Goal: Find specific page/section: Find specific page/section

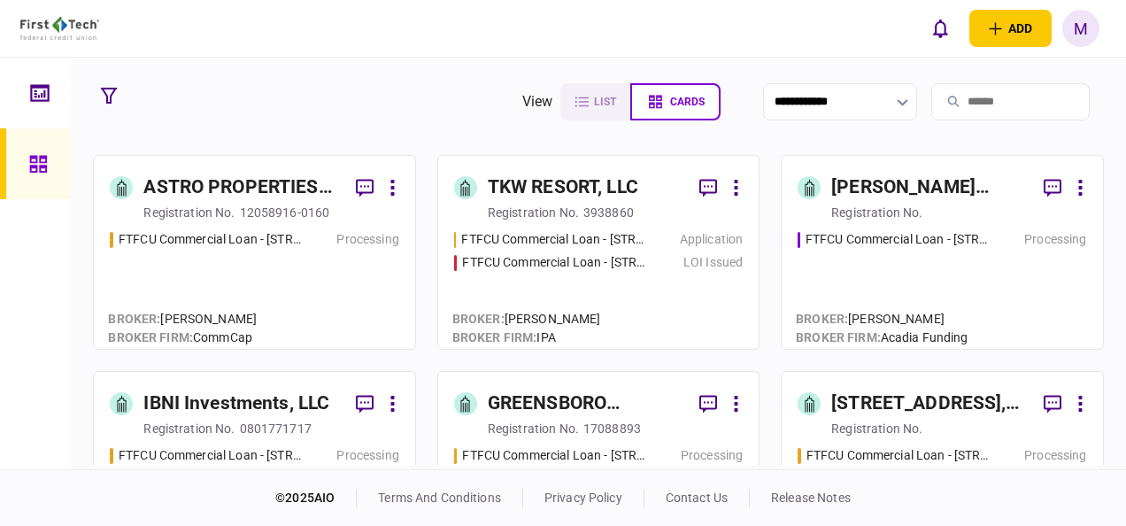
click at [698, 234] on div "Application" at bounding box center [711, 239] width 63 height 19
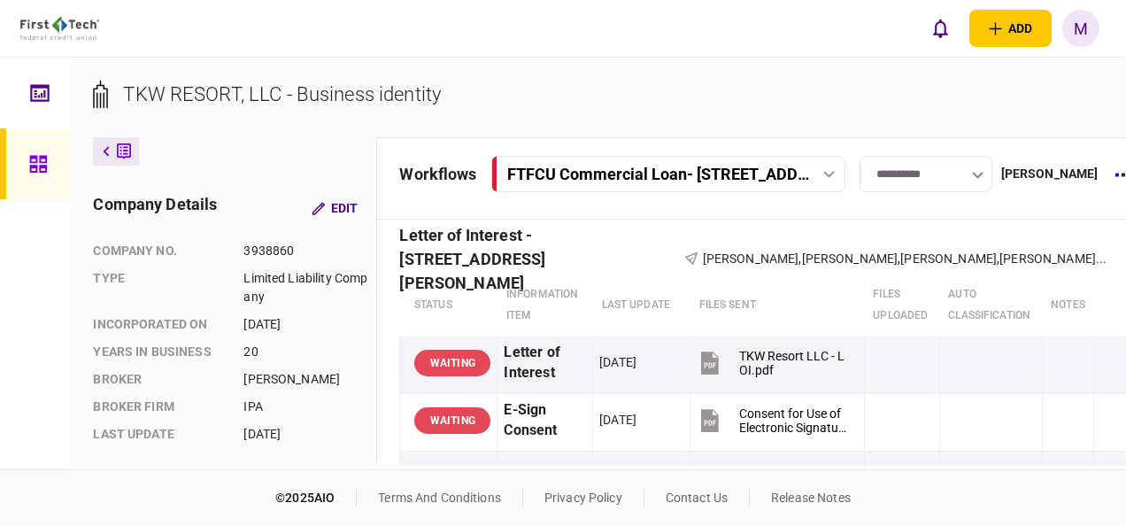
click at [829, 168] on div "FTFCU Commercial Loan - [STREET_ADDRESS]" at bounding box center [670, 174] width 346 height 19
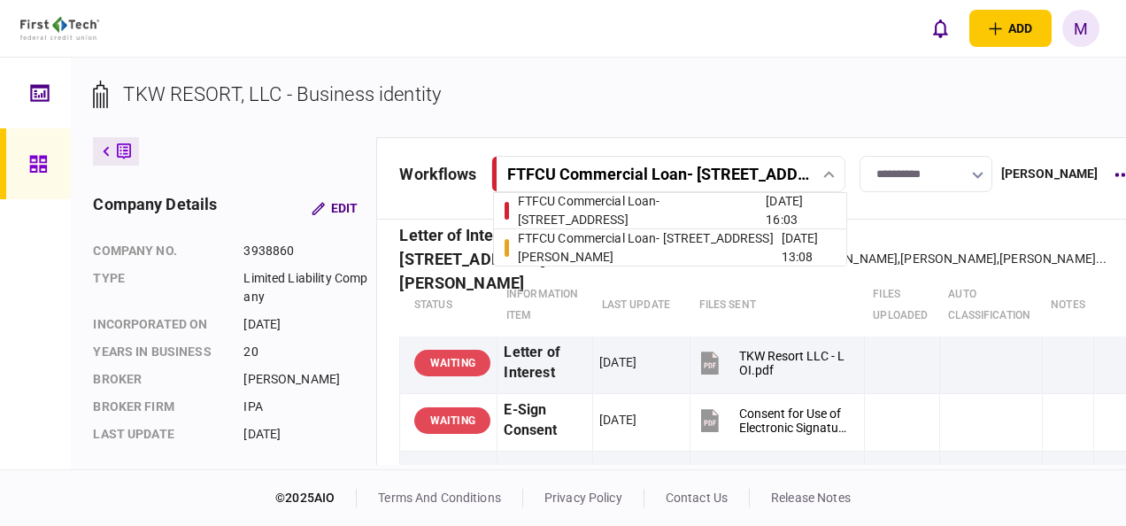
click at [708, 204] on div "FTFCU Commercial Loan - [STREET_ADDRESS]" at bounding box center [642, 210] width 249 height 37
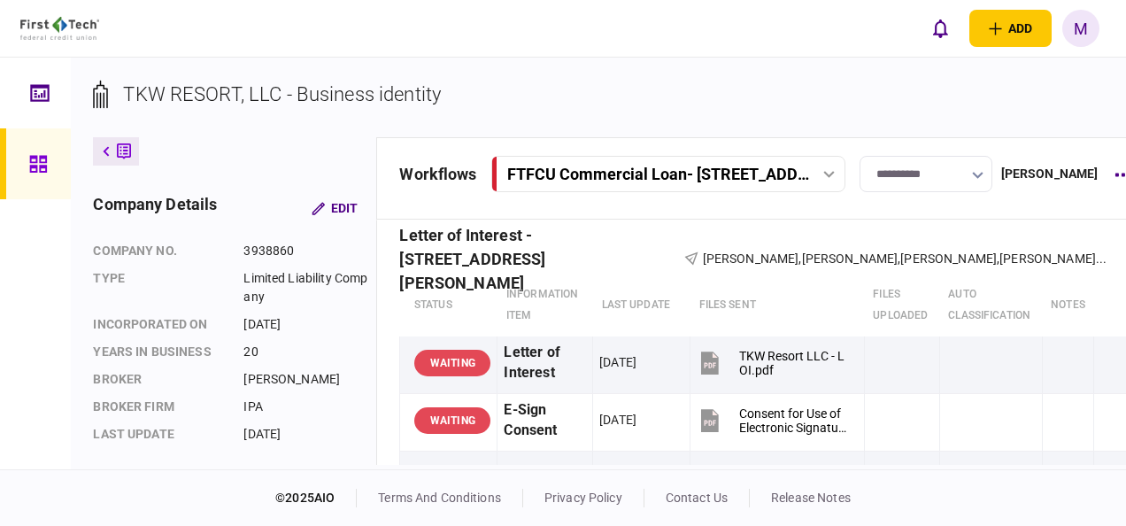
click at [831, 175] on icon at bounding box center [829, 174] width 11 height 7
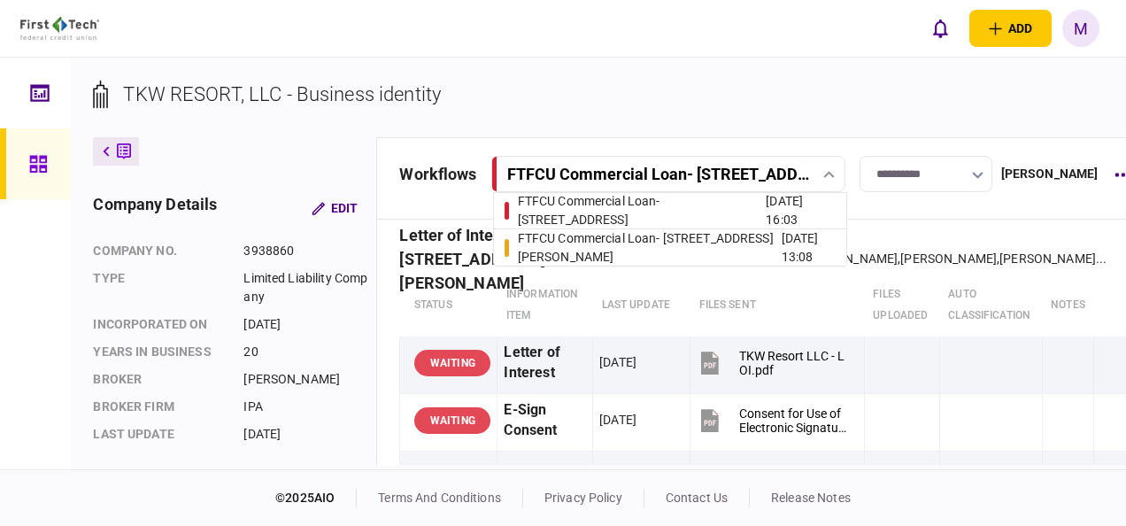
click at [680, 253] on div "FTFCU Commercial Loan - [STREET_ADDRESS][PERSON_NAME]" at bounding box center [650, 247] width 264 height 37
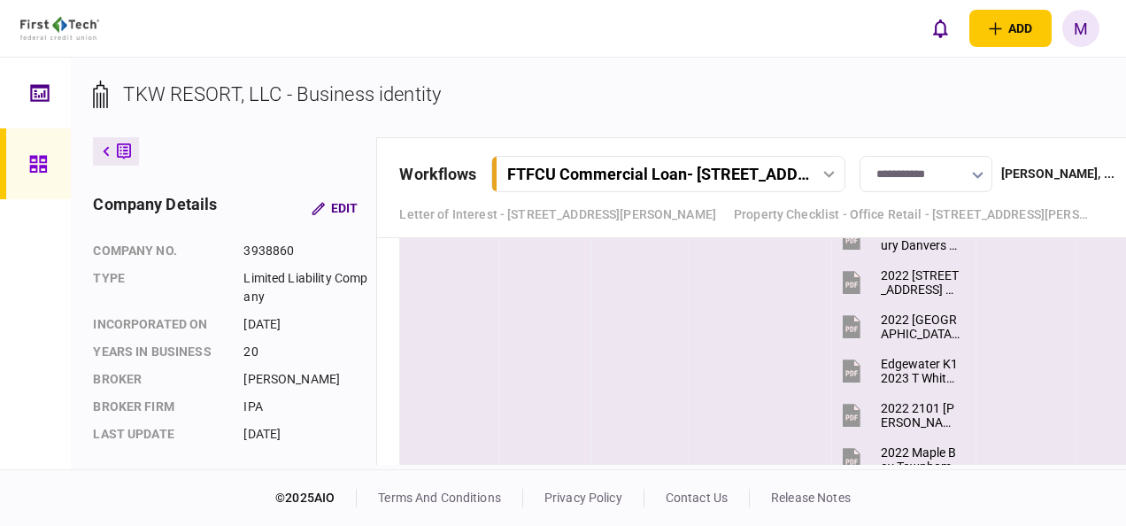
scroll to position [3098, 0]
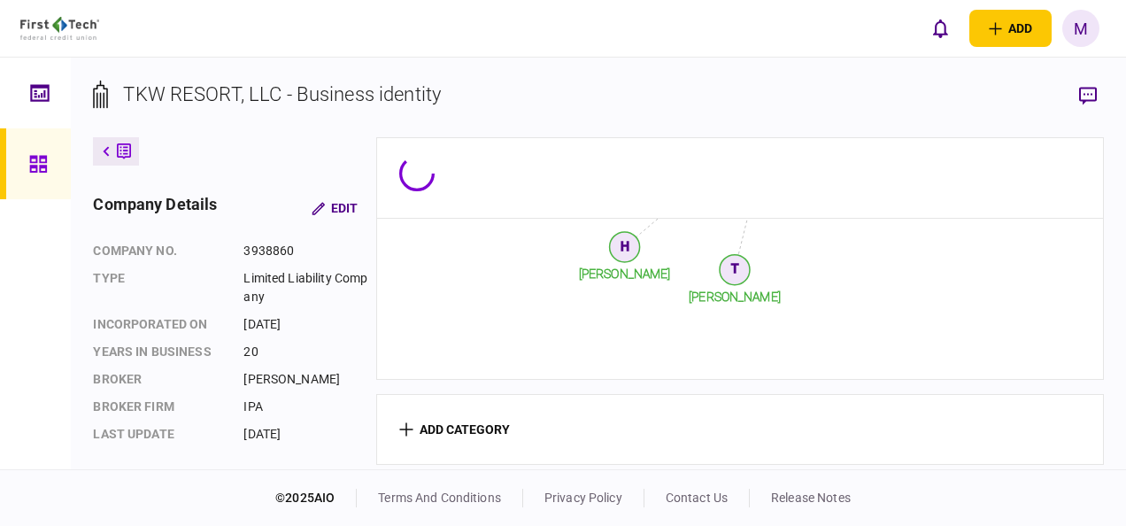
scroll to position [759, 0]
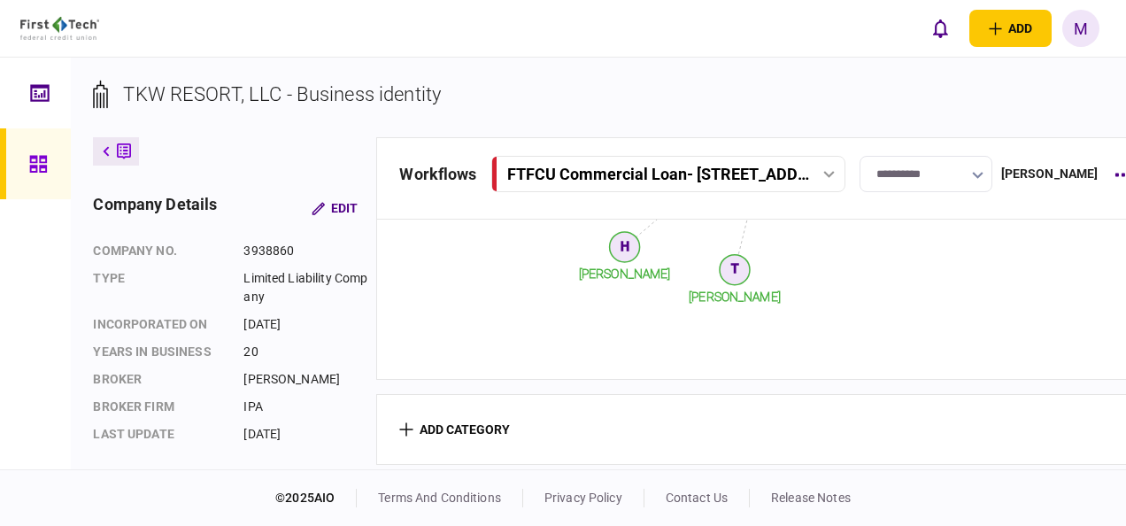
click at [830, 172] on icon at bounding box center [829, 174] width 12 height 7
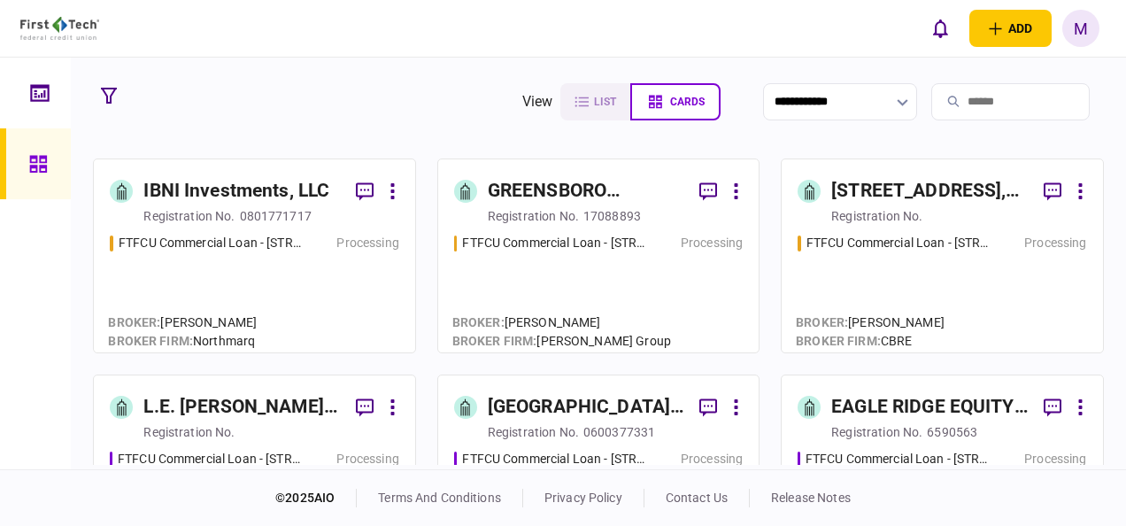
scroll to position [266, 0]
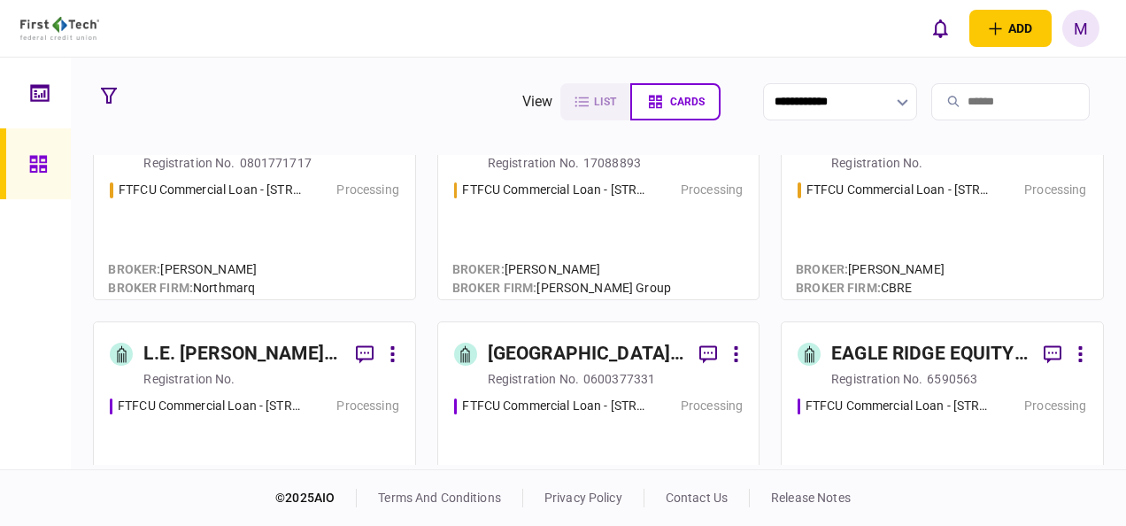
click at [541, 427] on div "FTFCU Commercial Loan - [STREET_ADDRESS] Processing" at bounding box center [598, 448] width 289 height 103
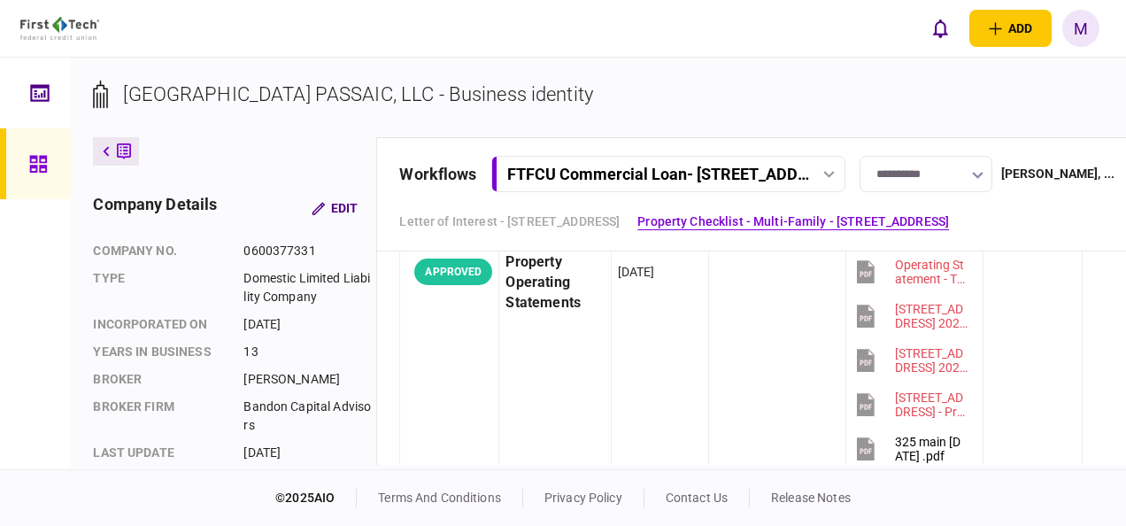
scroll to position [1859, 0]
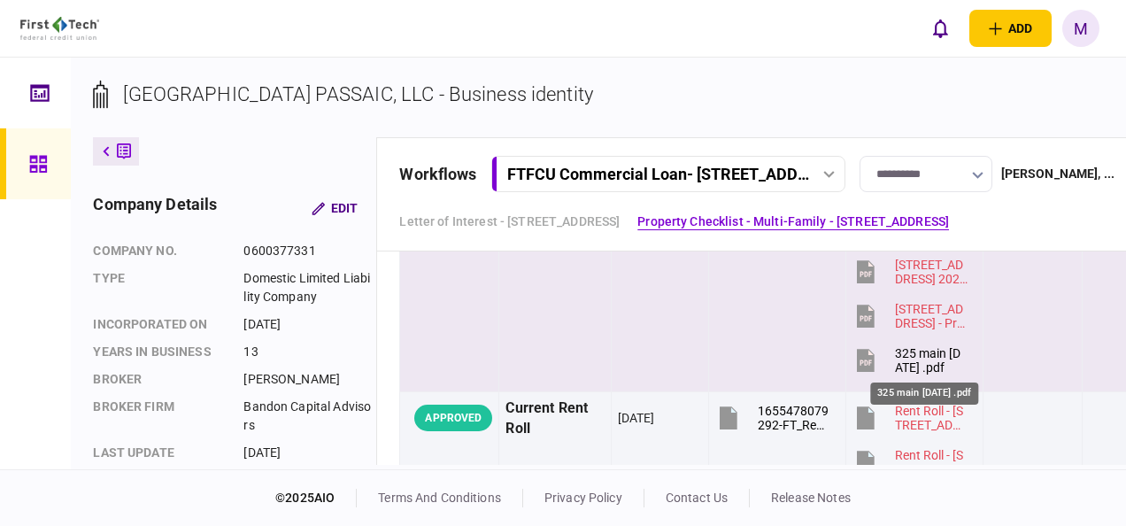
click at [926, 360] on div "325 main [DATE] .pdf" at bounding box center [931, 360] width 73 height 28
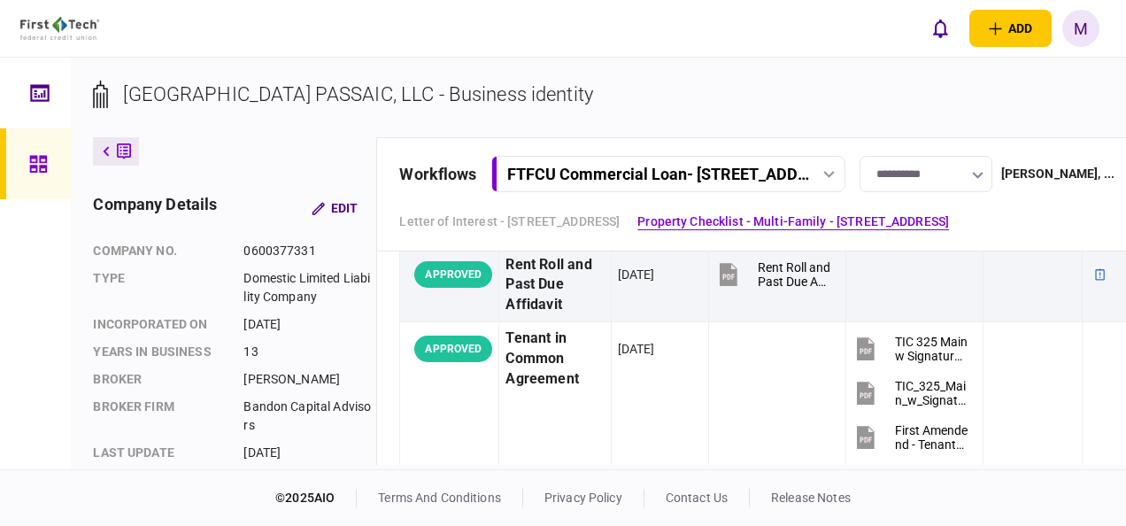
scroll to position [3187, 0]
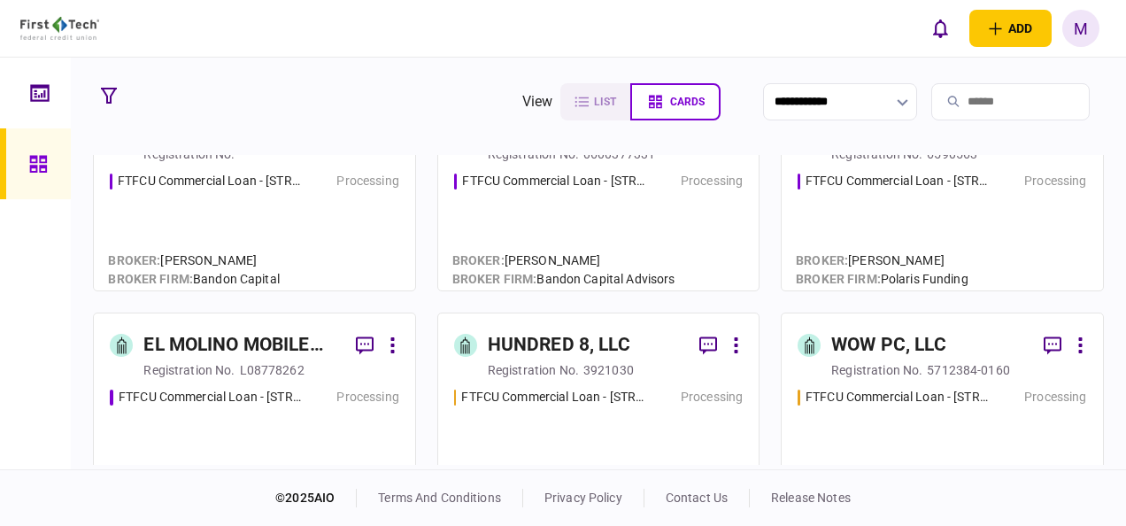
scroll to position [531, 0]
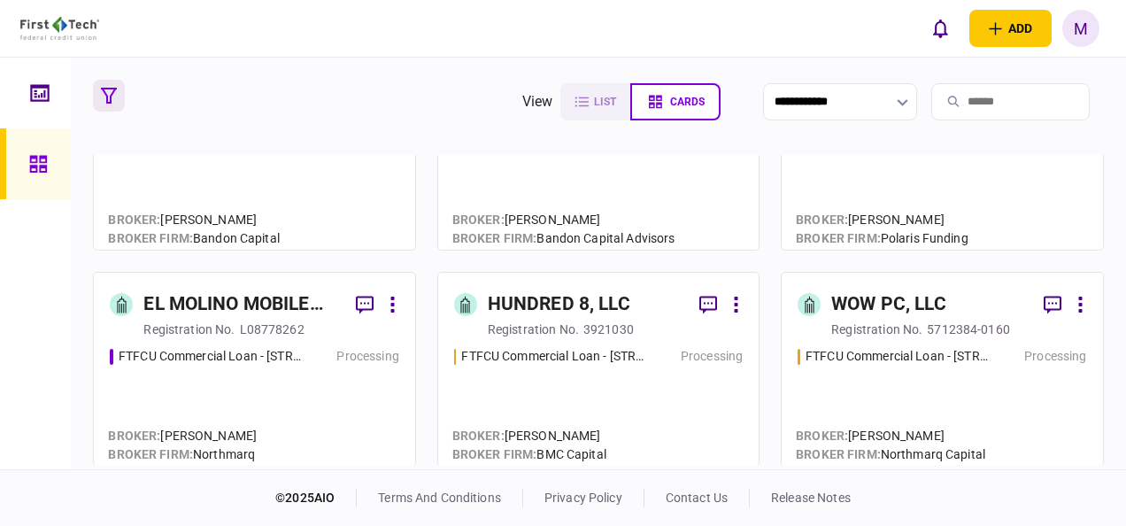
click at [108, 88] on icon "button" at bounding box center [109, 96] width 16 height 16
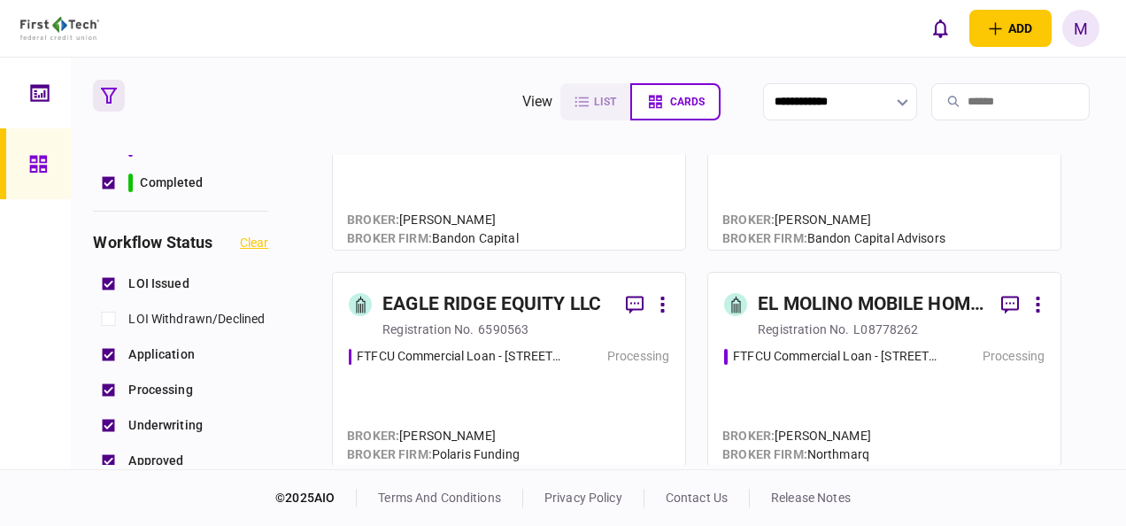
scroll to position [354, 0]
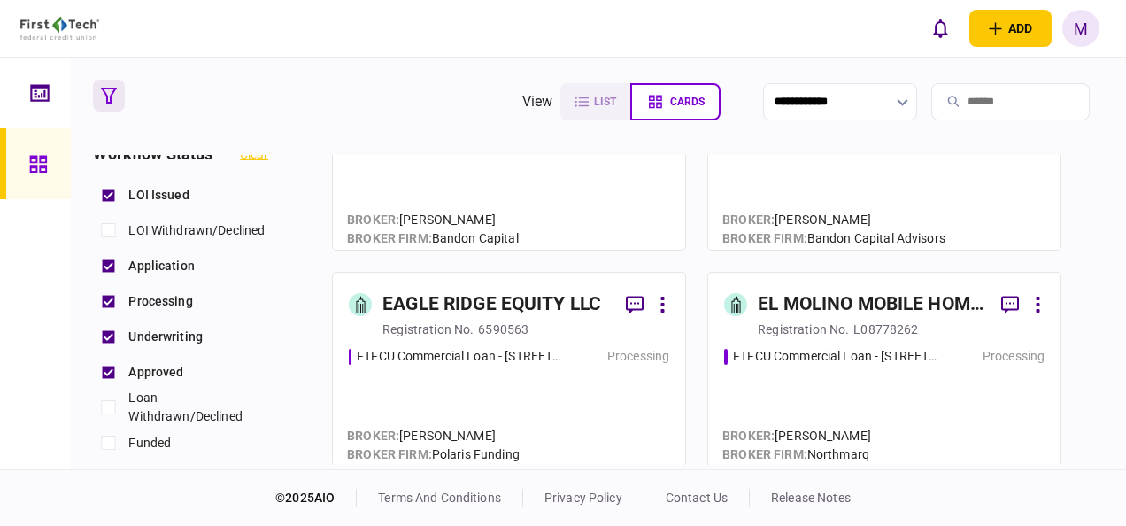
click at [451, 131] on section "**********" at bounding box center [598, 264] width 1055 height 412
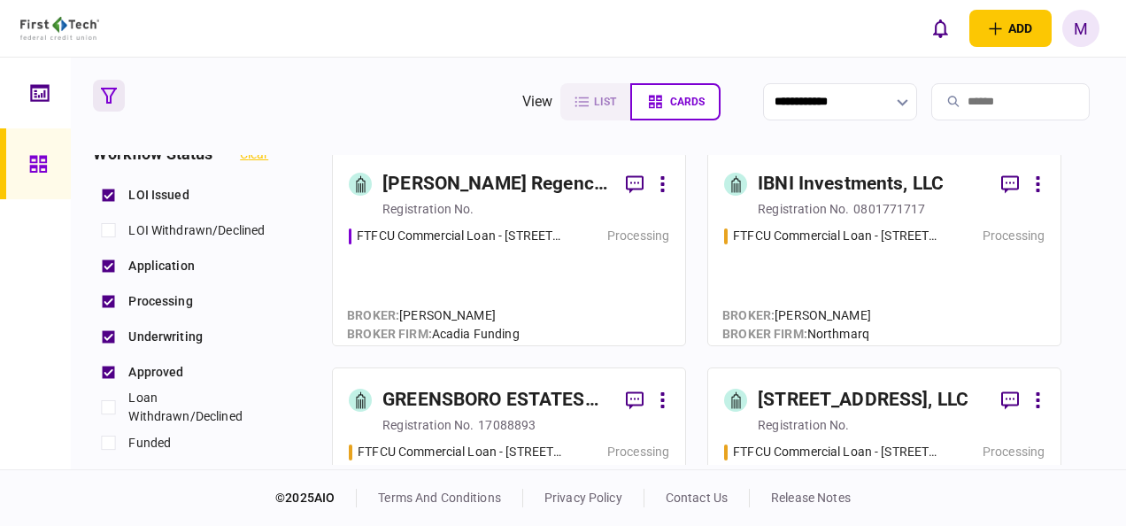
scroll to position [0, 0]
